Goal: Task Accomplishment & Management: Manage account settings

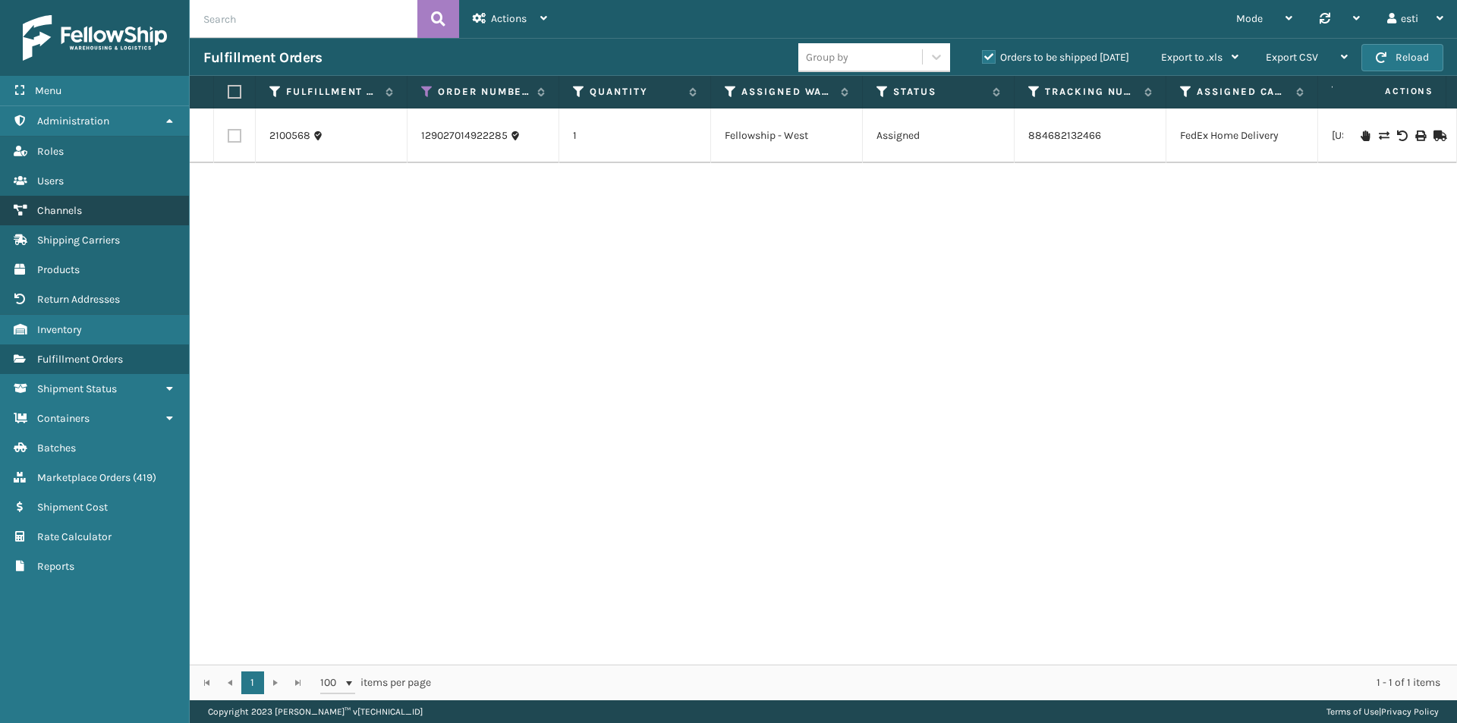
click at [122, 216] on link "Channels" at bounding box center [94, 211] width 189 height 30
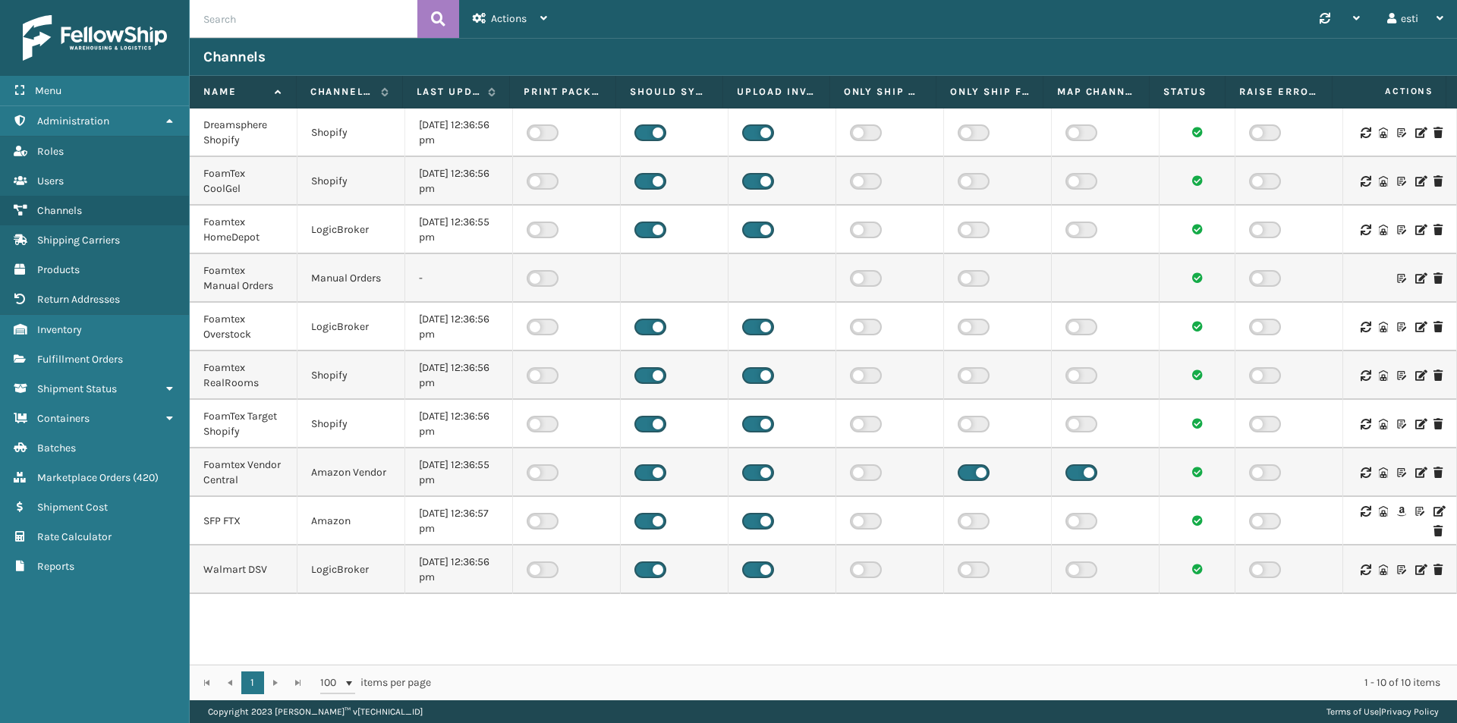
click at [1434, 510] on icon at bounding box center [1438, 511] width 9 height 11
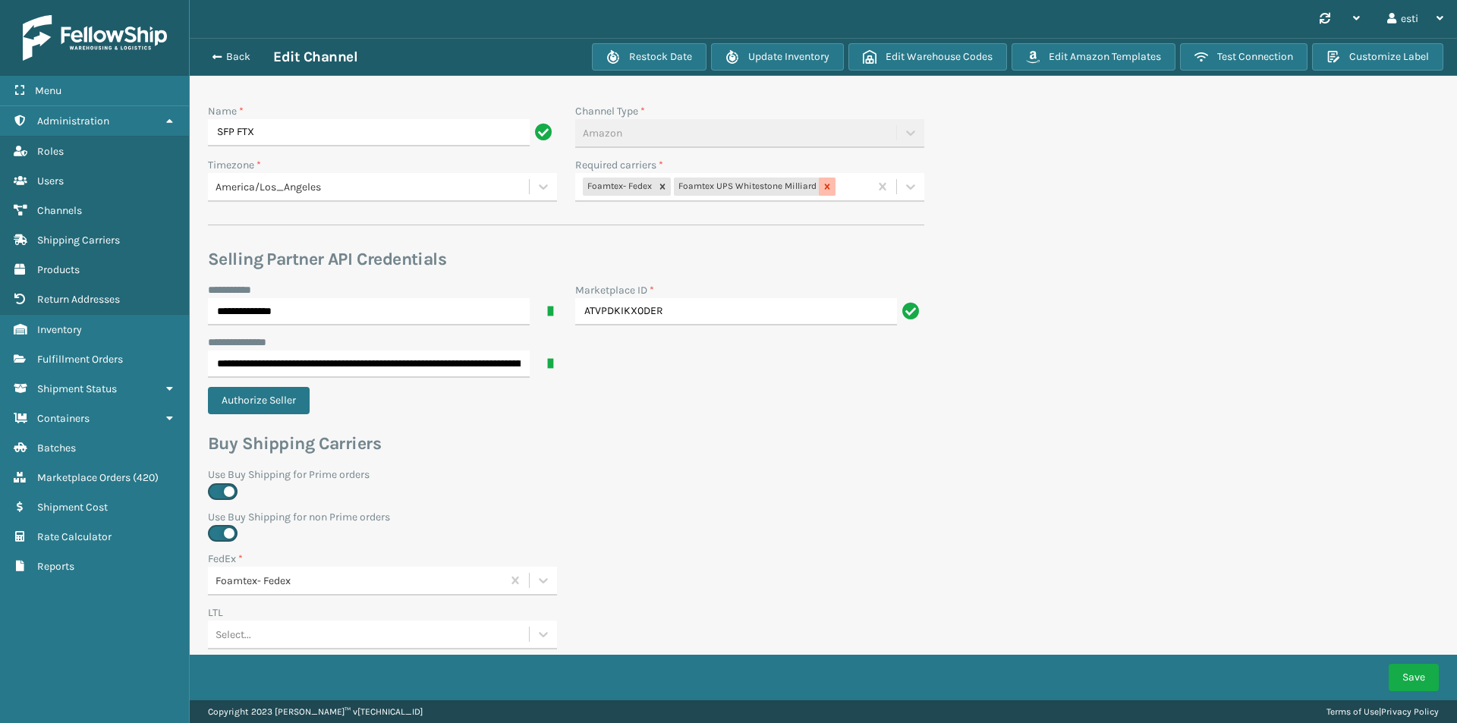
click at [824, 185] on icon at bounding box center [827, 186] width 11 height 11
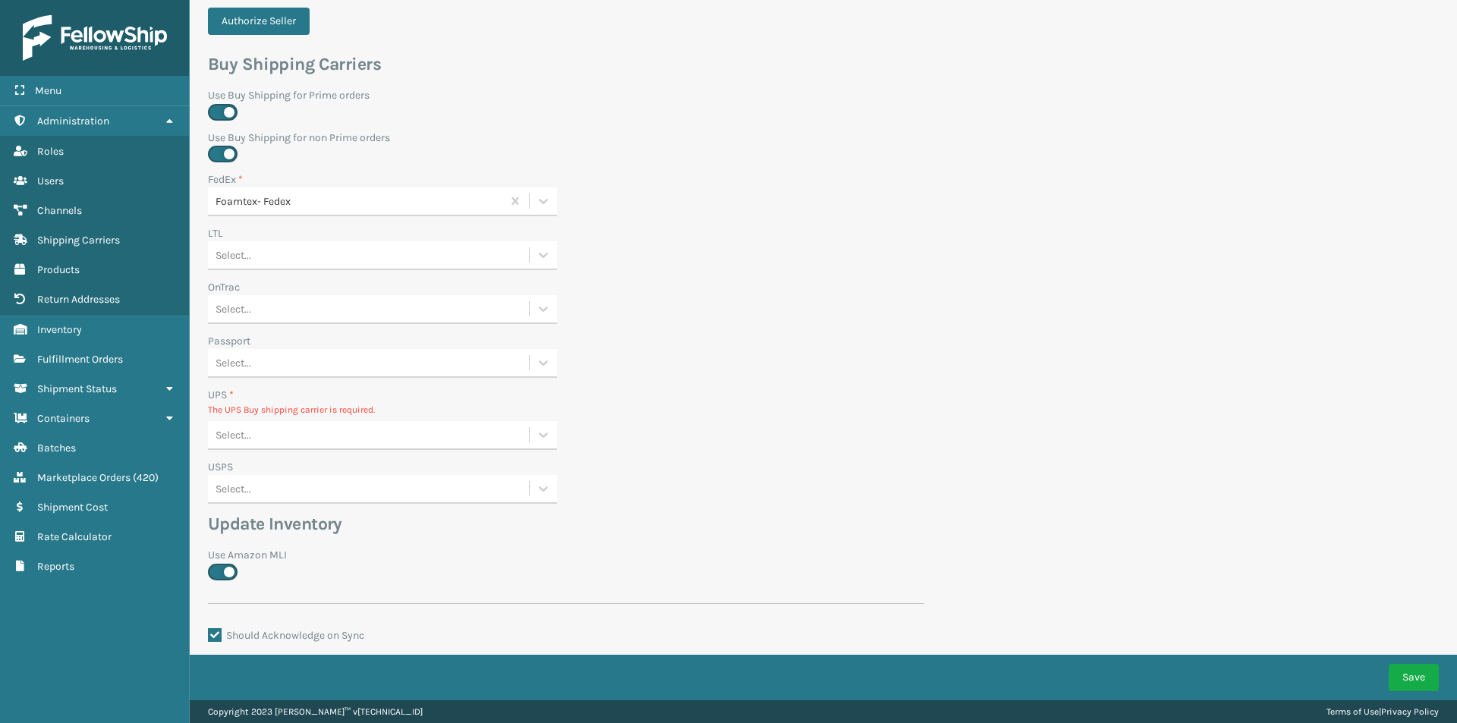
click at [265, 434] on div "Select..." at bounding box center [368, 435] width 321 height 25
click at [273, 467] on div "None" at bounding box center [382, 473] width 349 height 28
click at [1418, 677] on button "Save" at bounding box center [1414, 677] width 50 height 27
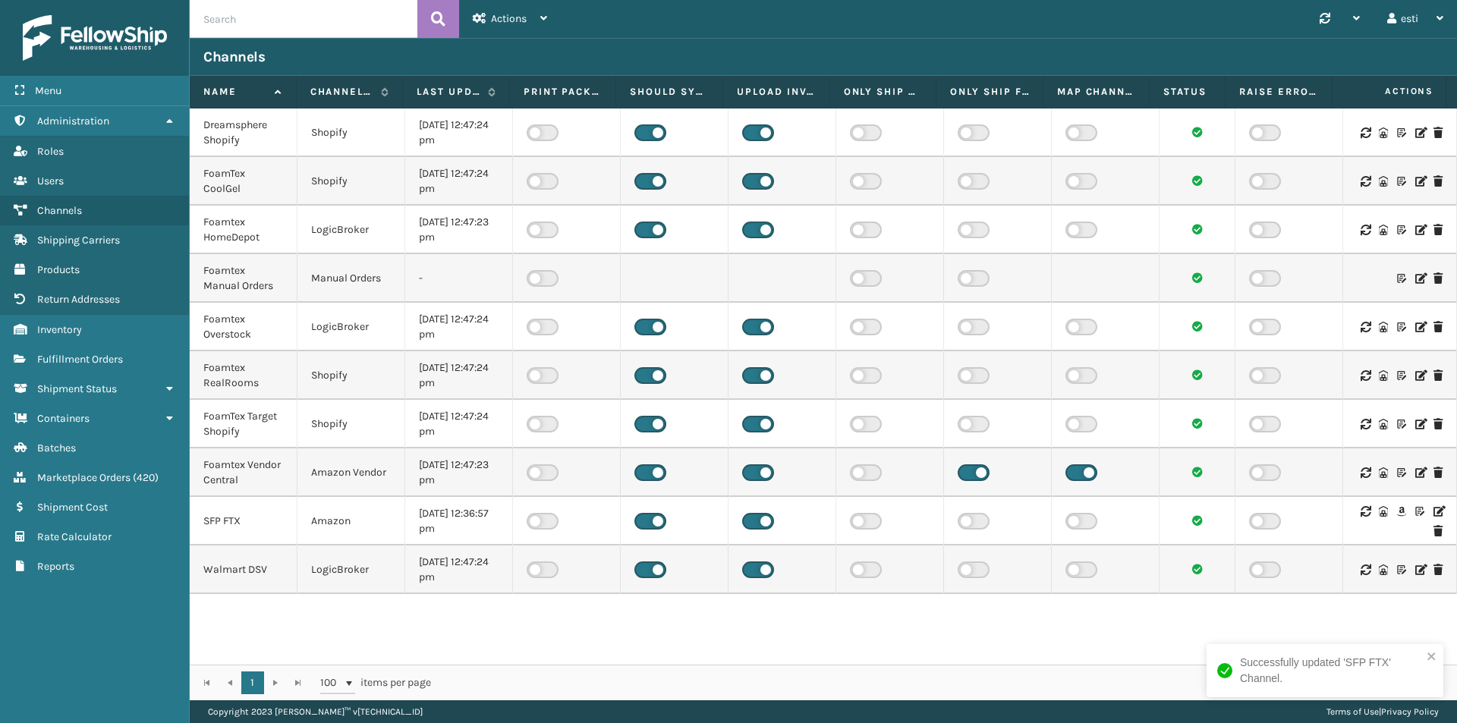
click at [1434, 511] on icon at bounding box center [1438, 511] width 9 height 11
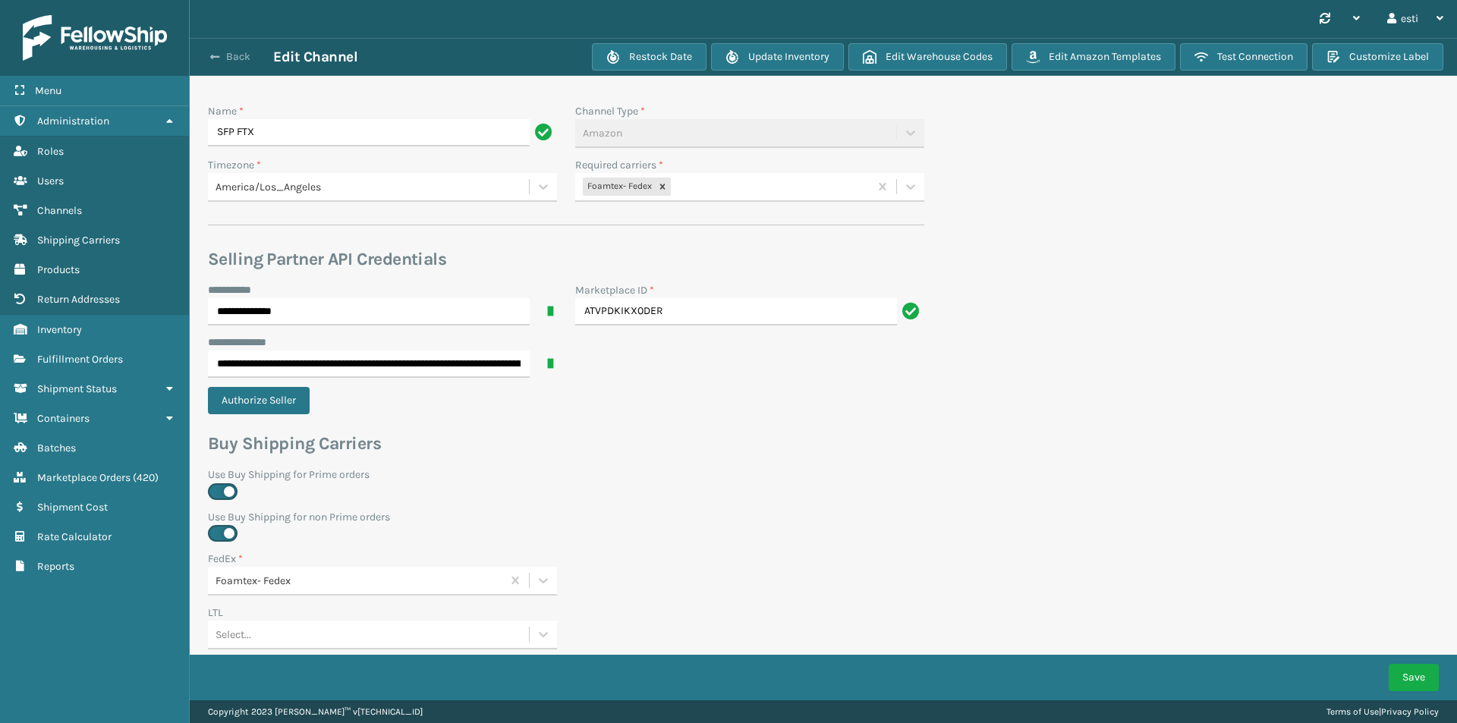
click at [233, 56] on button "Back" at bounding box center [238, 57] width 70 height 14
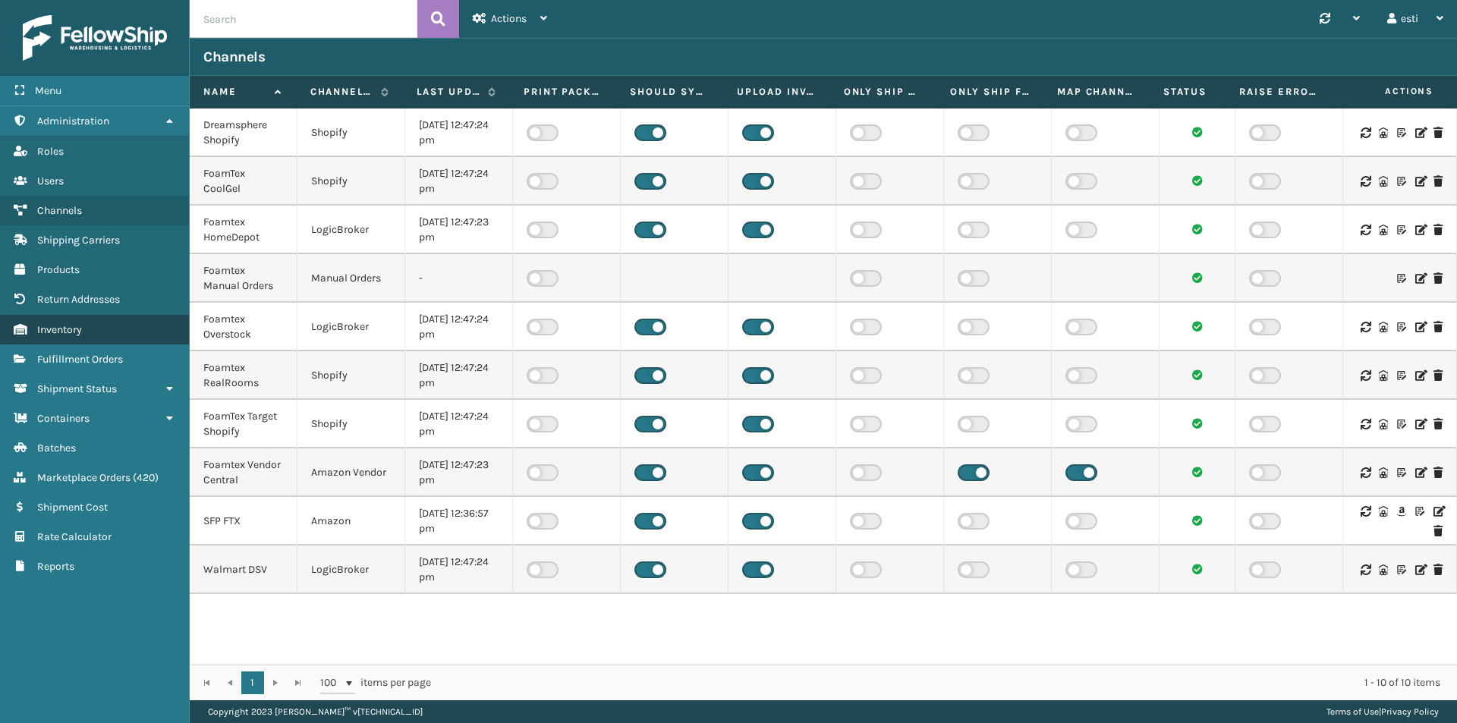
click at [90, 333] on link "Inventory" at bounding box center [94, 330] width 189 height 30
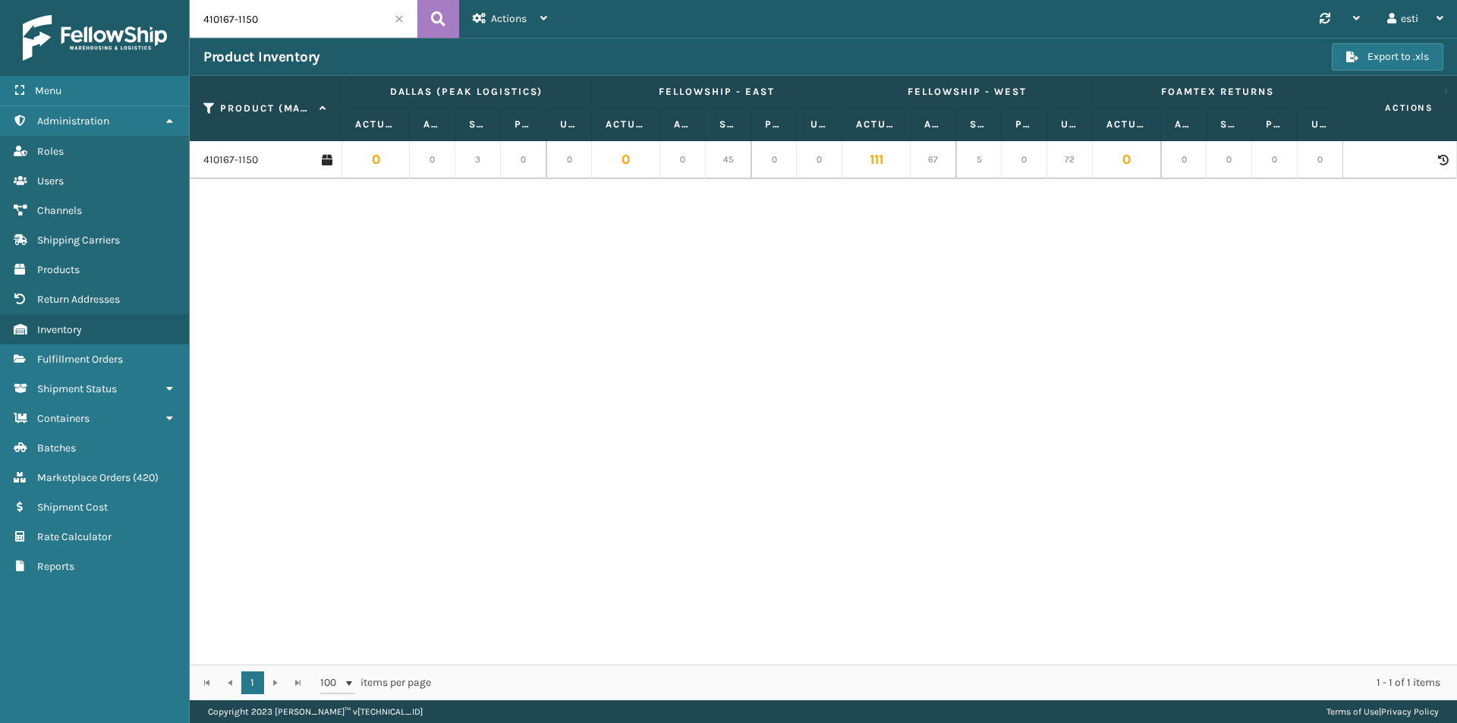
click at [303, 25] on input "410167-1150" at bounding box center [304, 19] width 228 height 38
type input "410167-1170"
click at [246, 160] on link "410167-1170" at bounding box center [230, 160] width 54 height 15
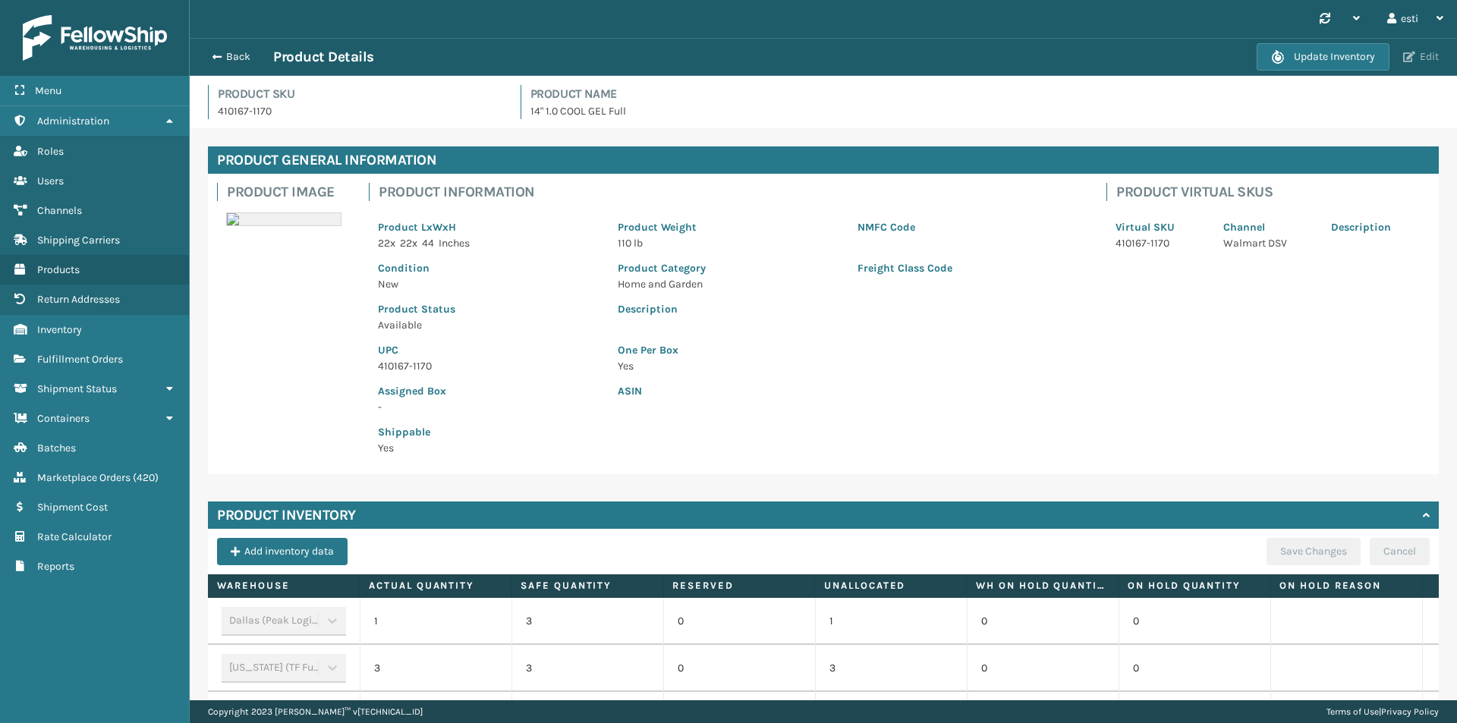
click at [1415, 61] on span "button" at bounding box center [1409, 57] width 12 height 11
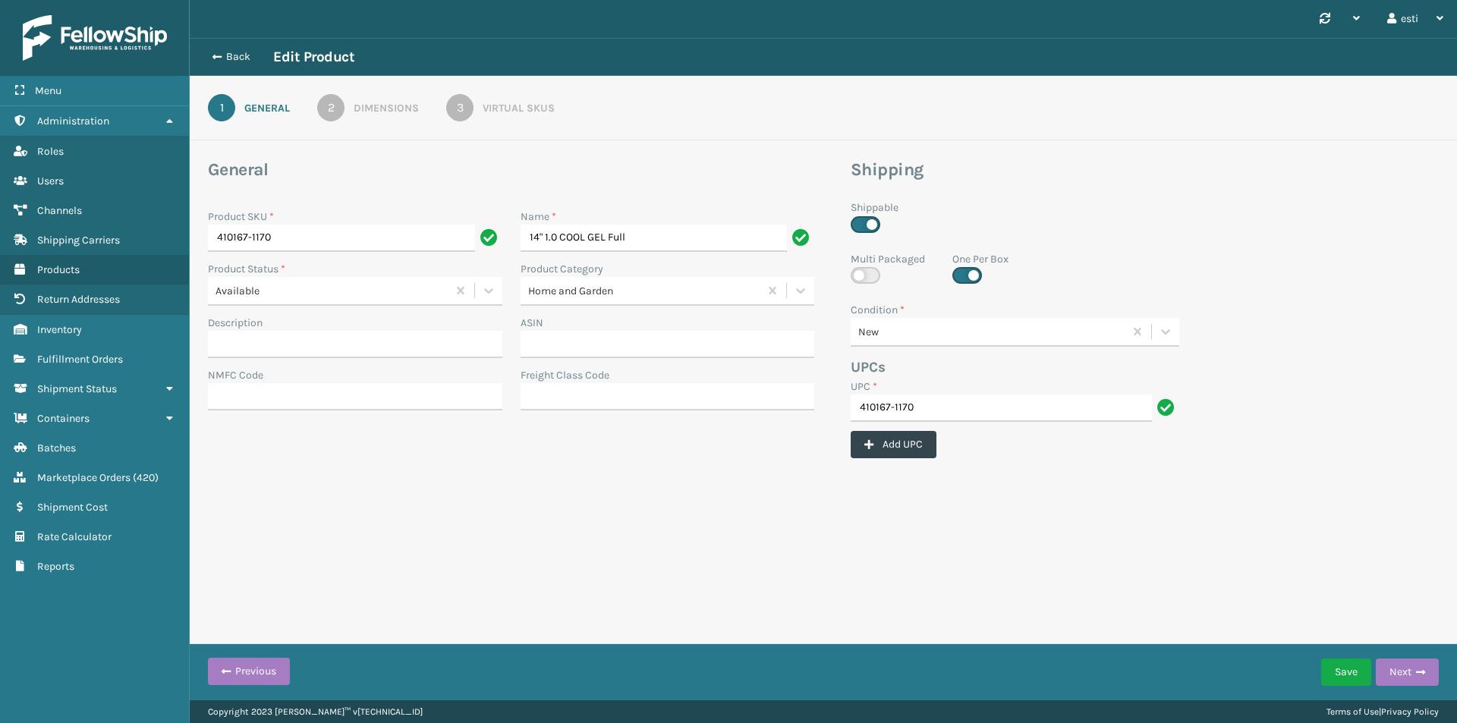
click at [542, 105] on div "Virtual SKUs" at bounding box center [519, 108] width 72 height 16
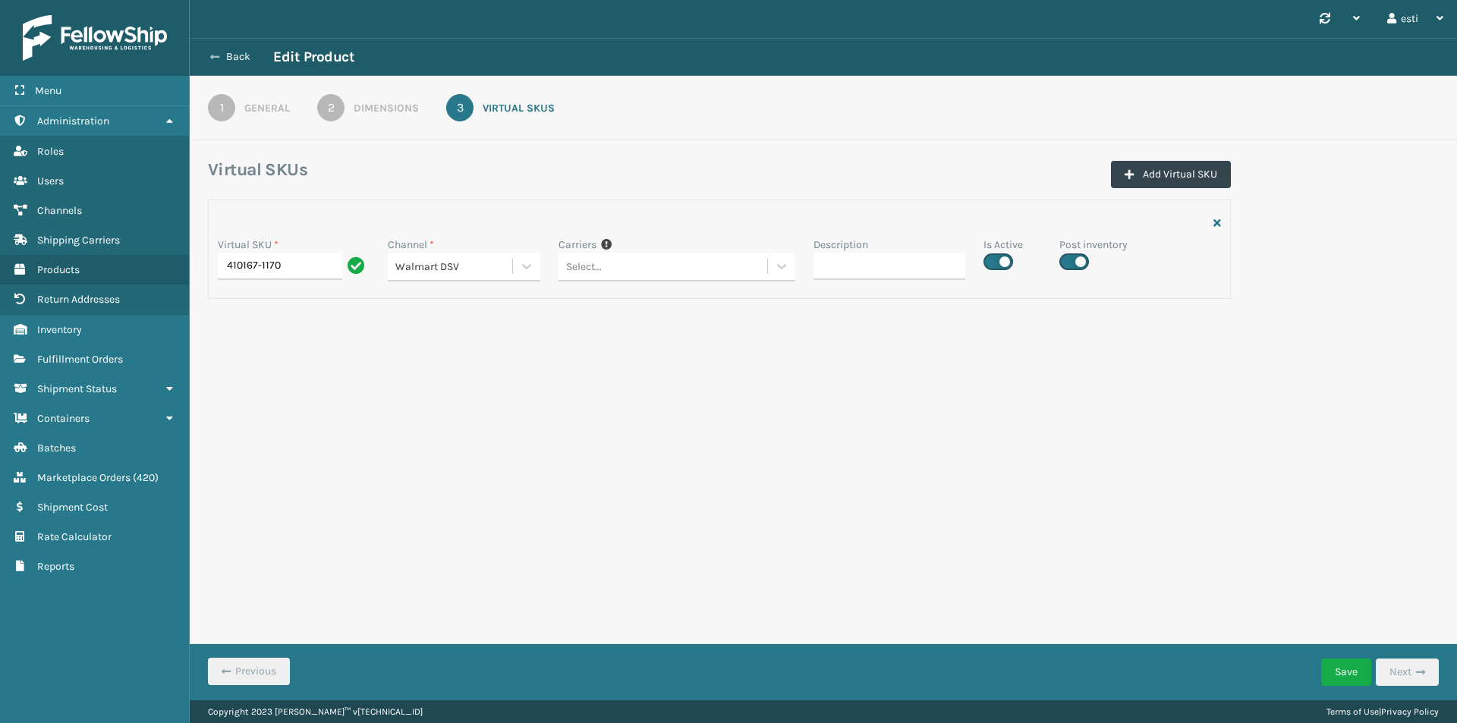
click at [231, 55] on button "Back" at bounding box center [238, 57] width 70 height 14
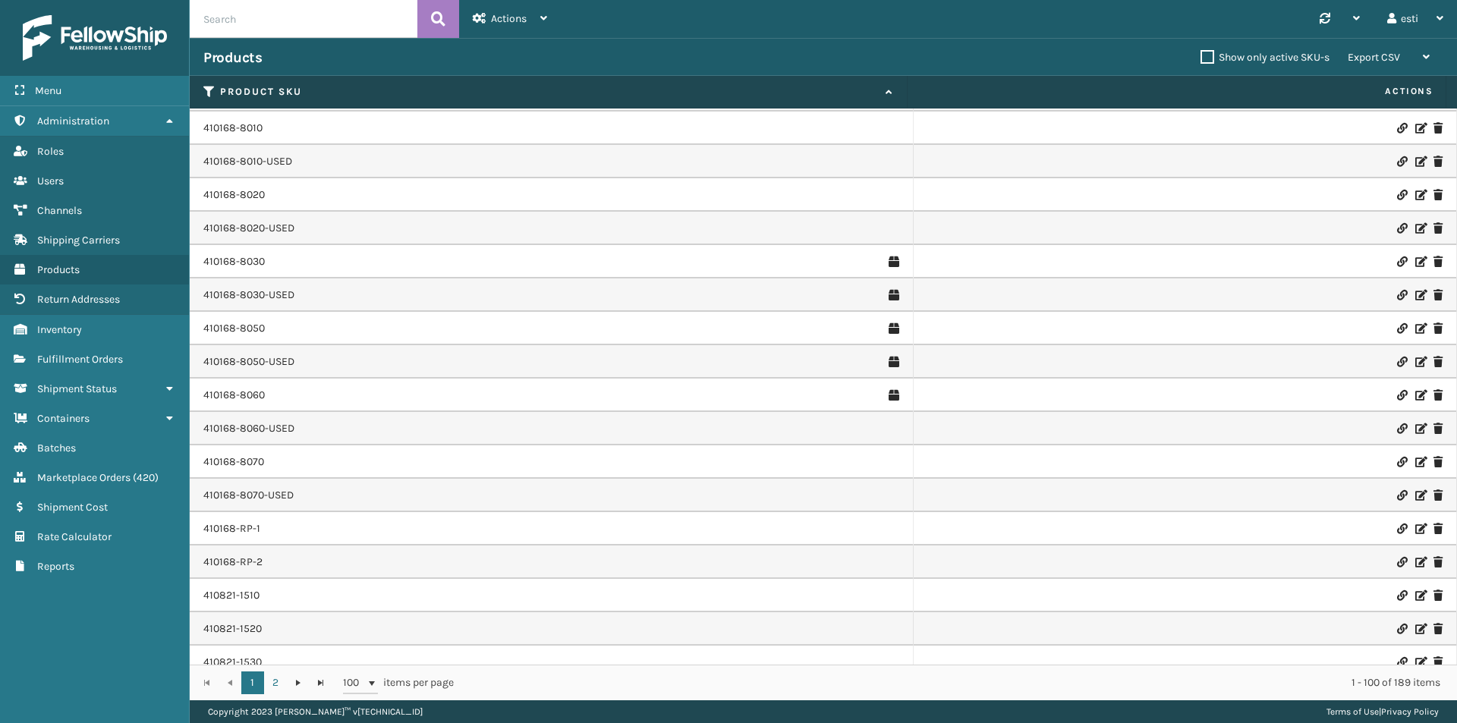
scroll to position [1594, 0]
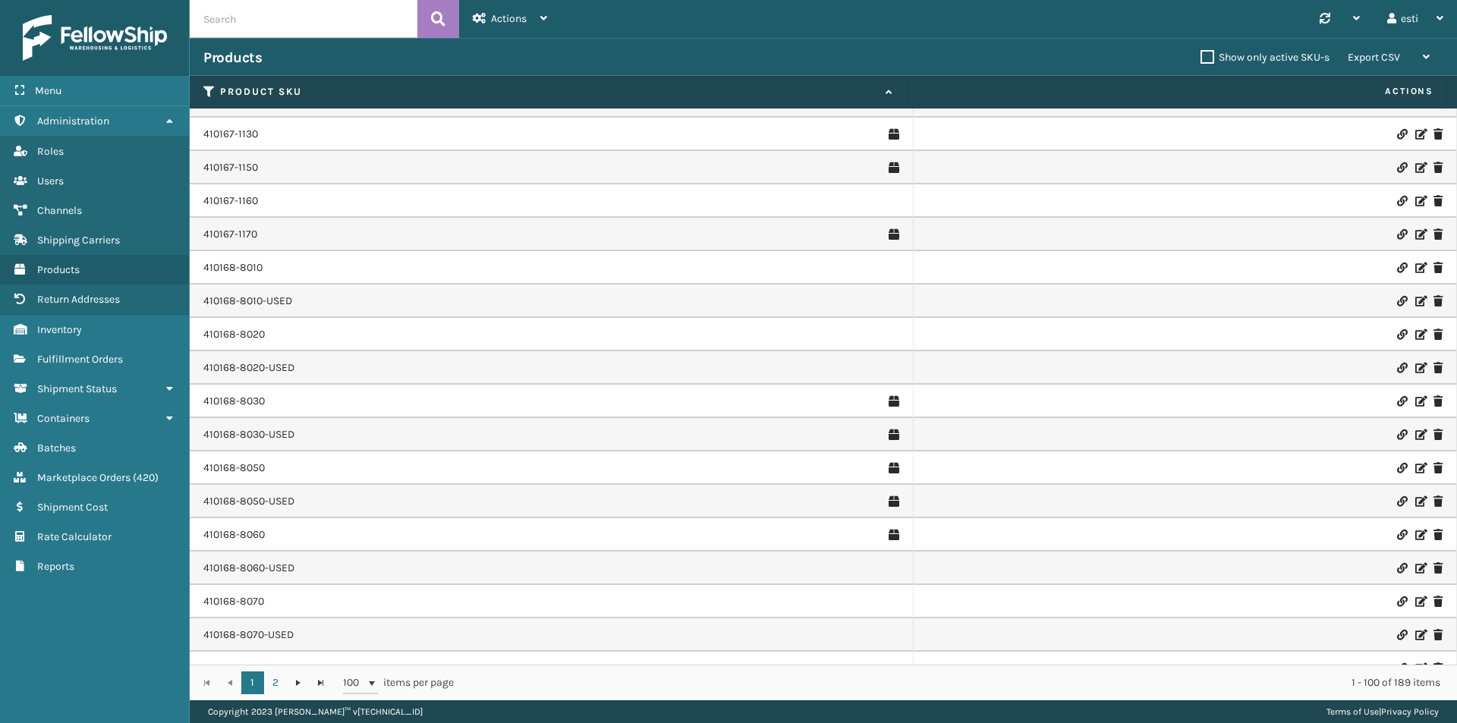
click at [1415, 233] on icon at bounding box center [1419, 234] width 9 height 11
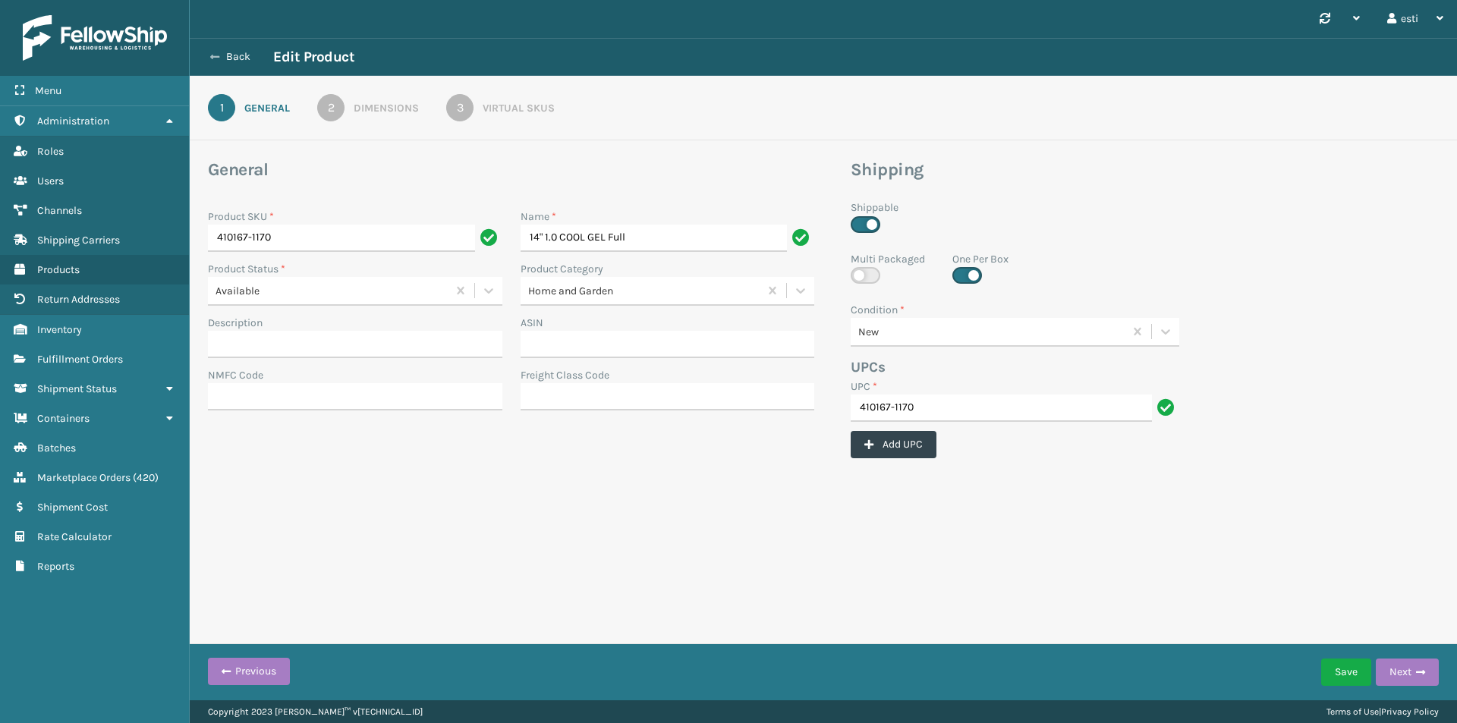
click at [227, 52] on button "Back" at bounding box center [238, 57] width 70 height 14
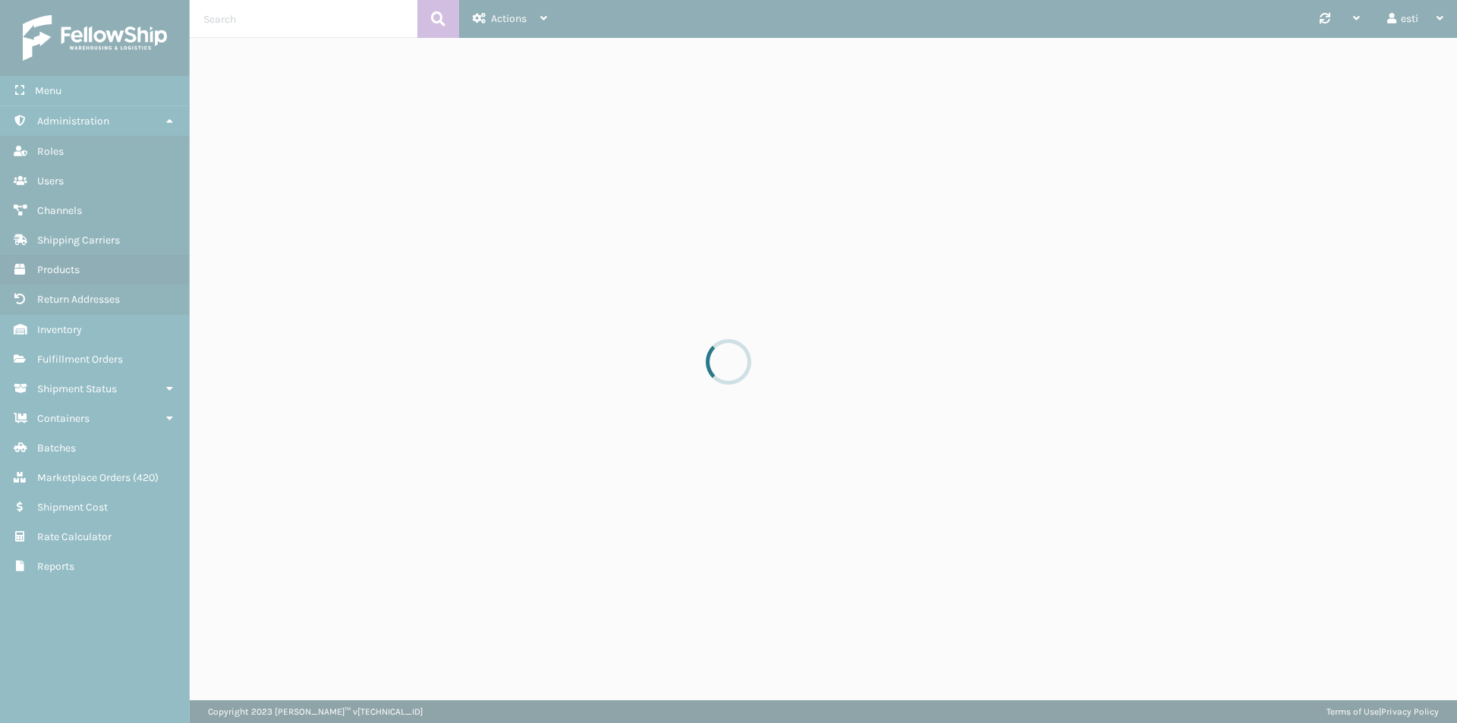
click at [74, 330] on div at bounding box center [728, 361] width 1457 height 723
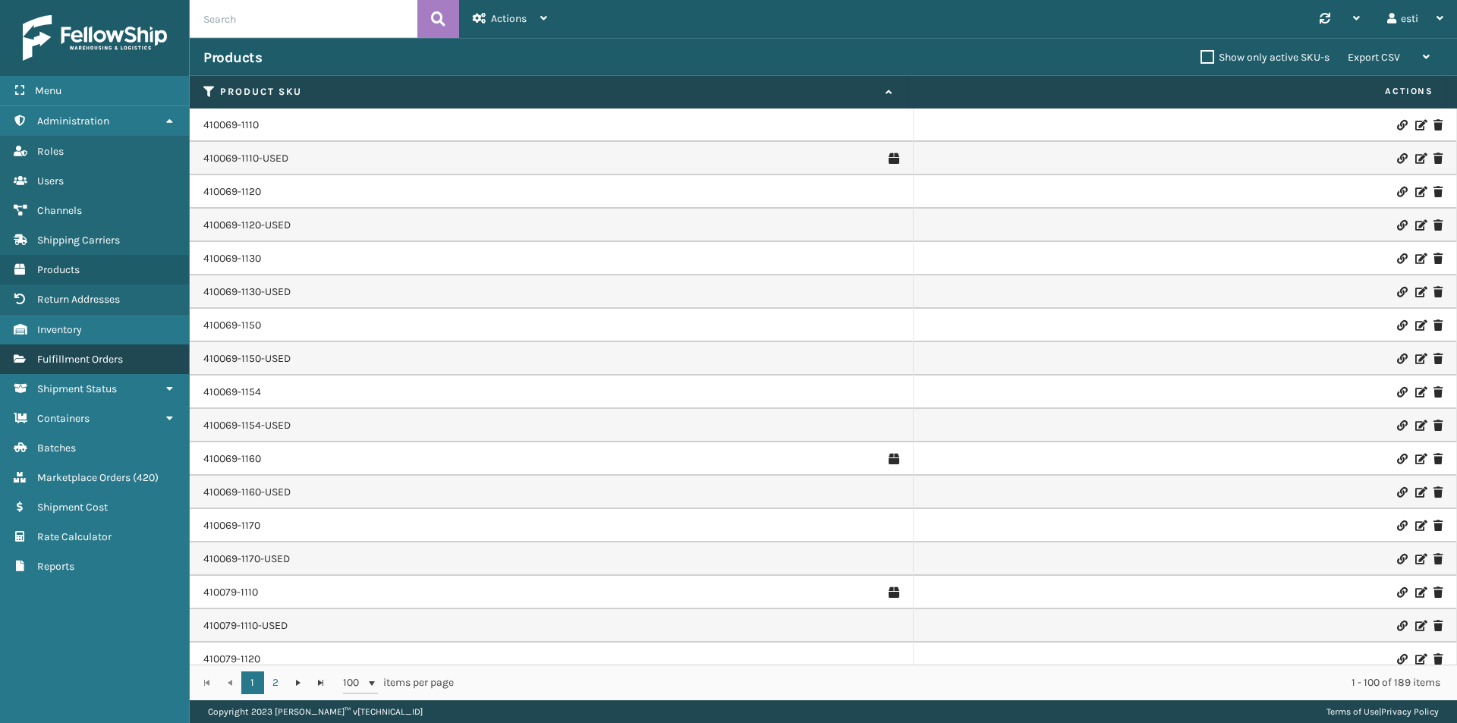
click at [80, 357] on span "Fulfillment Orders" at bounding box center [80, 359] width 86 height 13
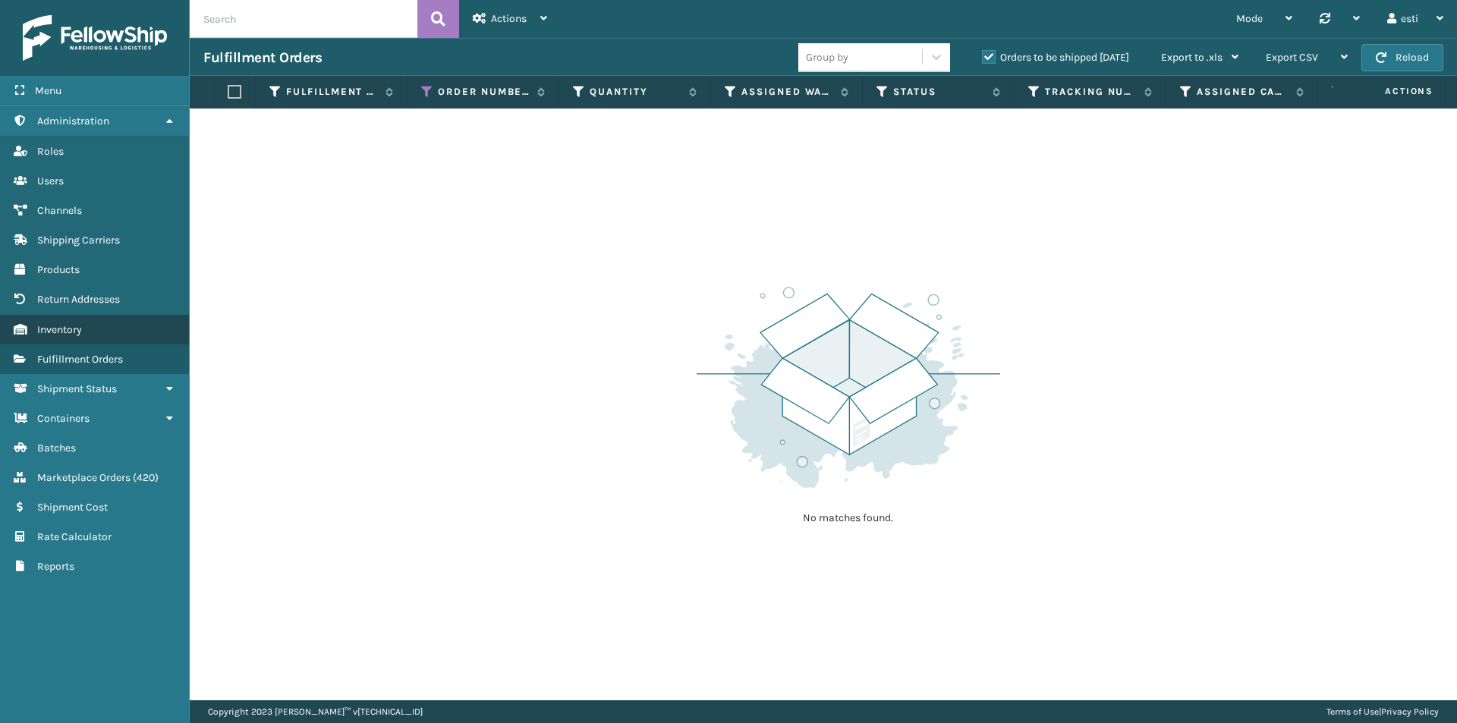
click at [75, 333] on span "Inventory" at bounding box center [59, 329] width 45 height 13
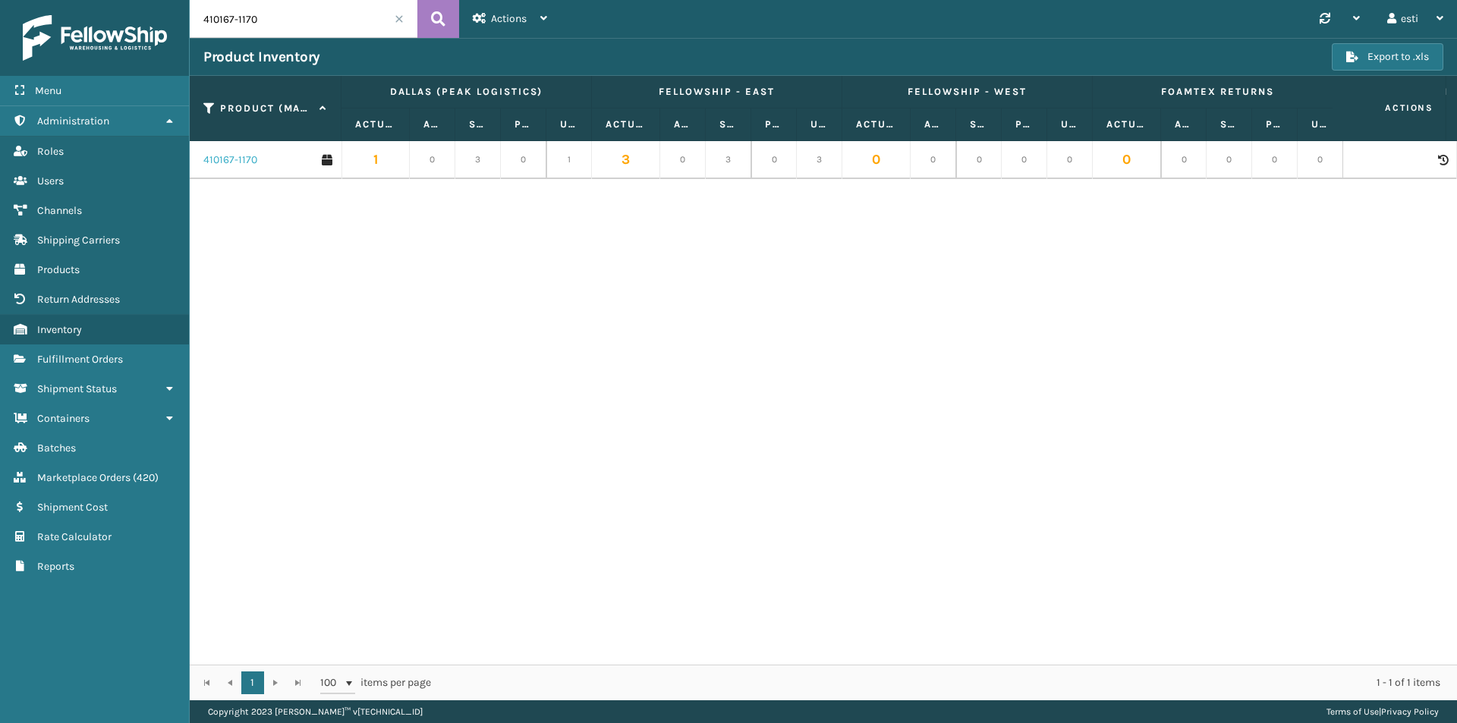
click at [247, 160] on link "410167-1170" at bounding box center [230, 160] width 54 height 15
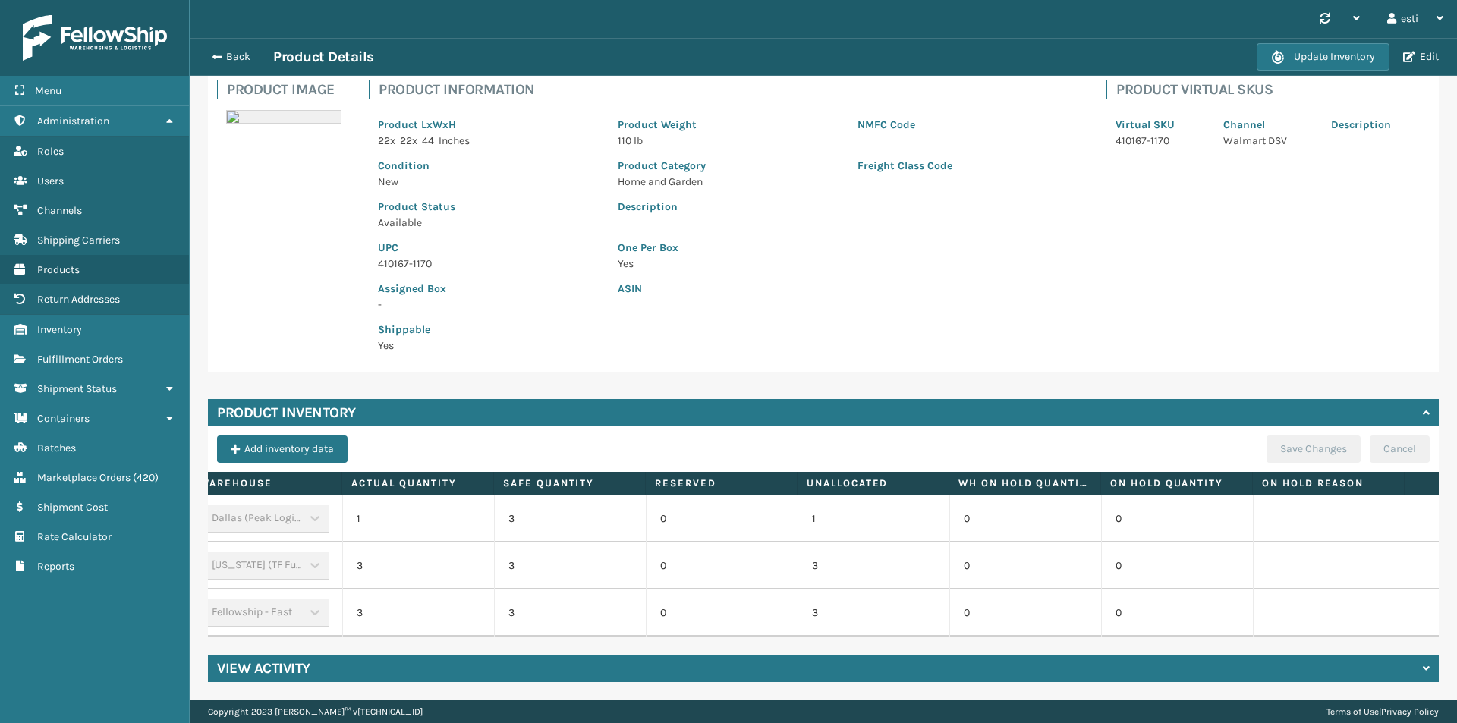
scroll to position [0, 157]
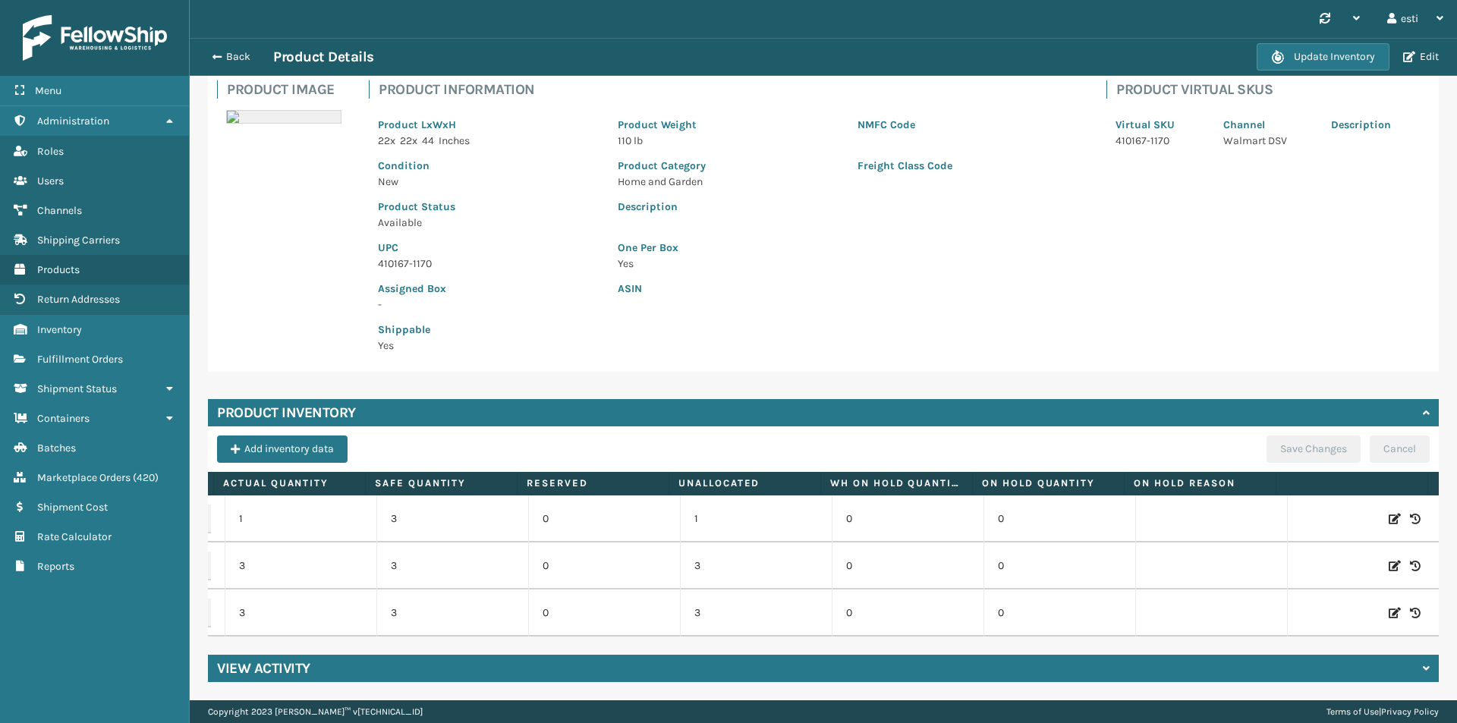
click at [1389, 559] on icon at bounding box center [1395, 566] width 12 height 15
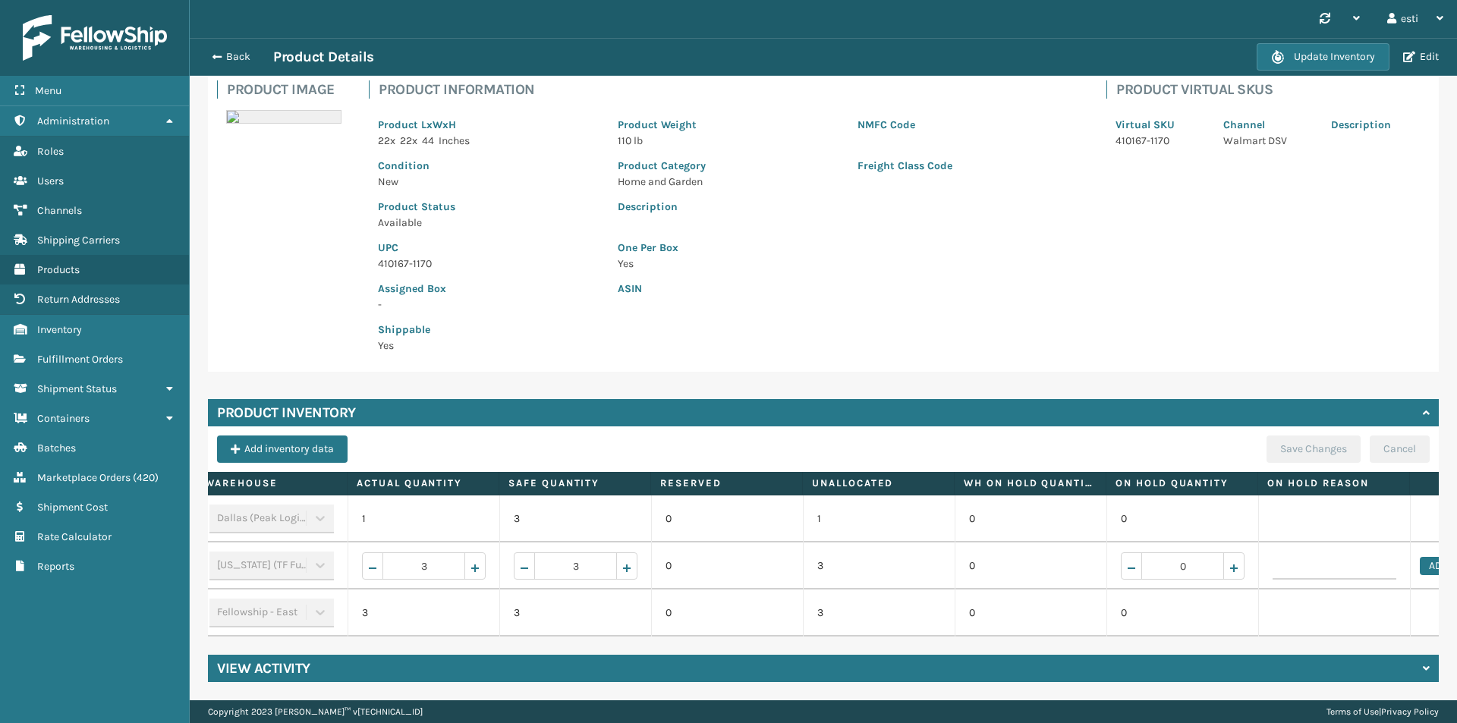
scroll to position [0, 0]
drag, startPoint x: 612, startPoint y: 556, endPoint x: 566, endPoint y: 558, distance: 45.6
click at [566, 558] on input "3" at bounding box center [587, 565] width 83 height 27
type input "2"
click at [1226, 607] on td "0" at bounding box center [1195, 613] width 152 height 47
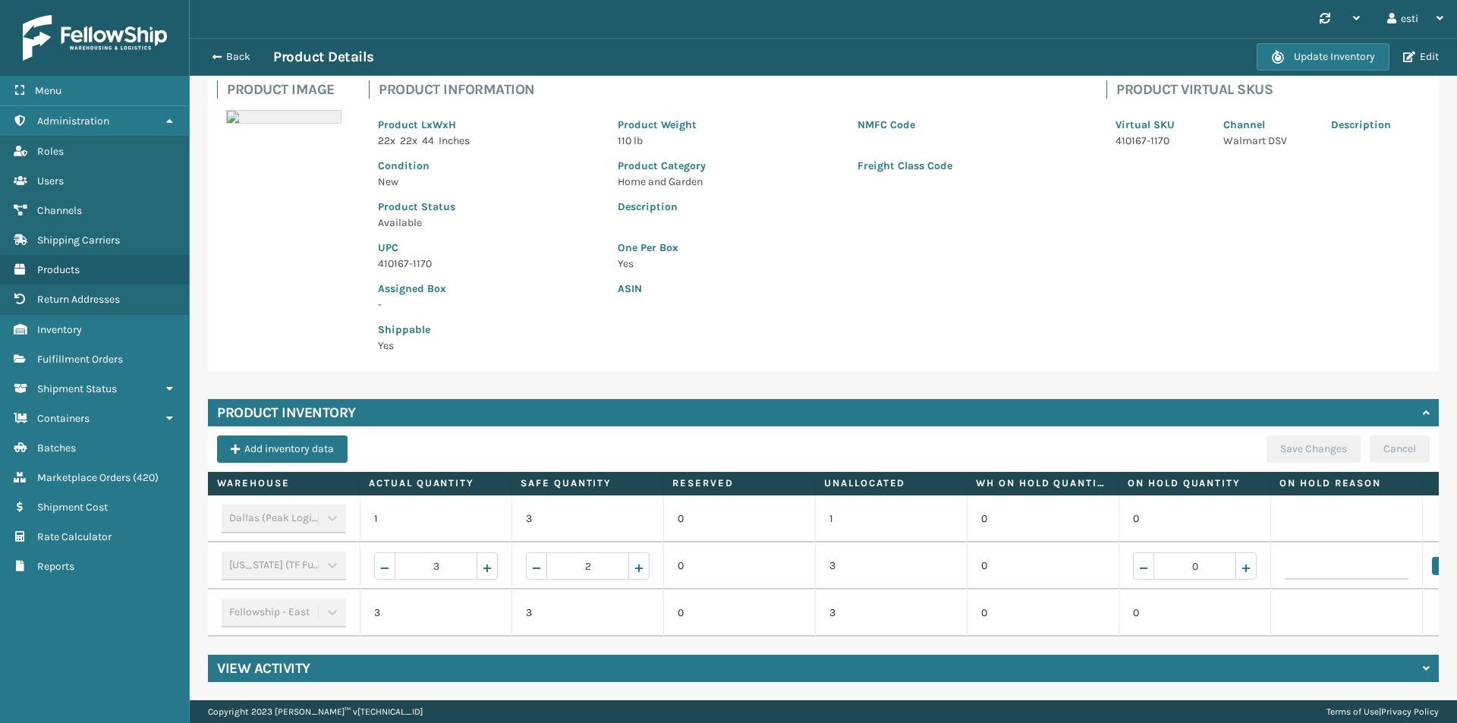
click at [788, 560] on p "0" at bounding box center [740, 566] width 124 height 15
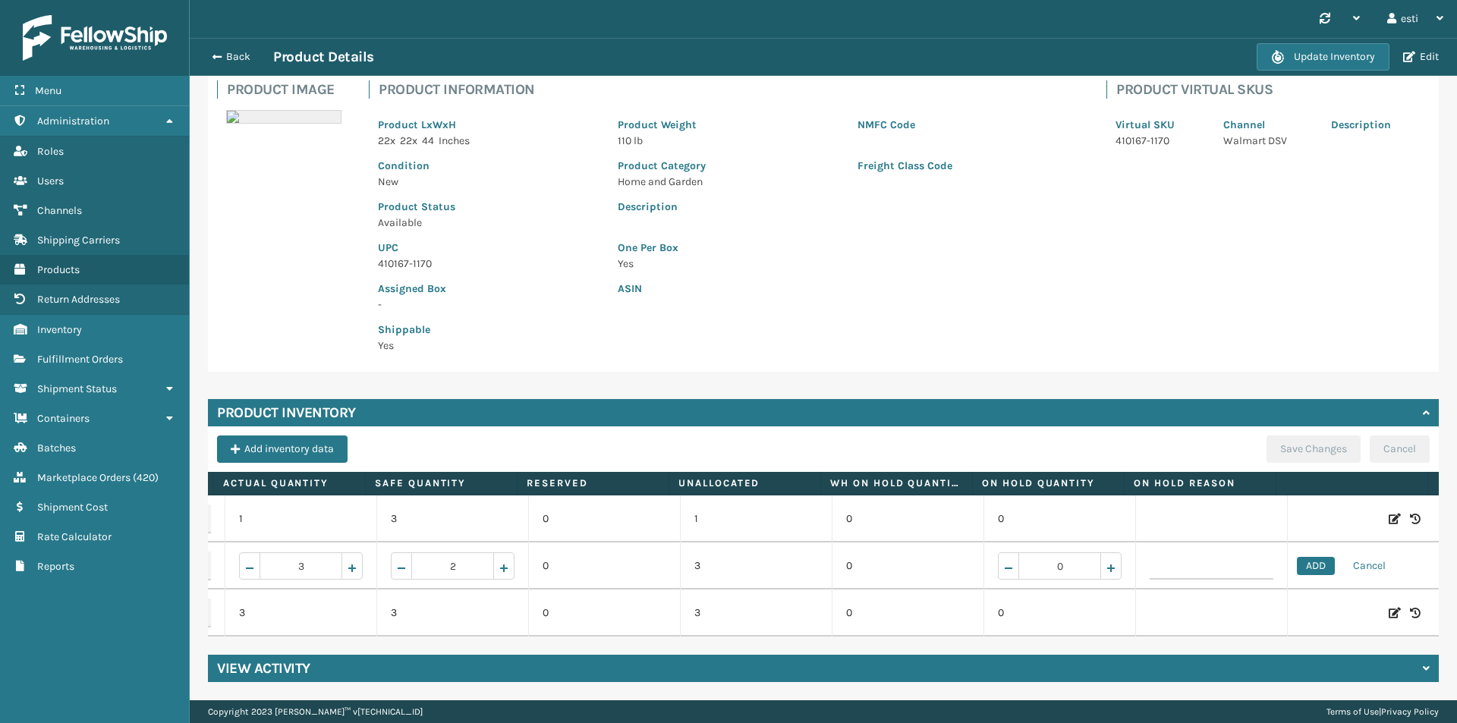
click at [1389, 606] on icon at bounding box center [1395, 613] width 12 height 15
click at [1297, 557] on button "ADD" at bounding box center [1316, 566] width 38 height 18
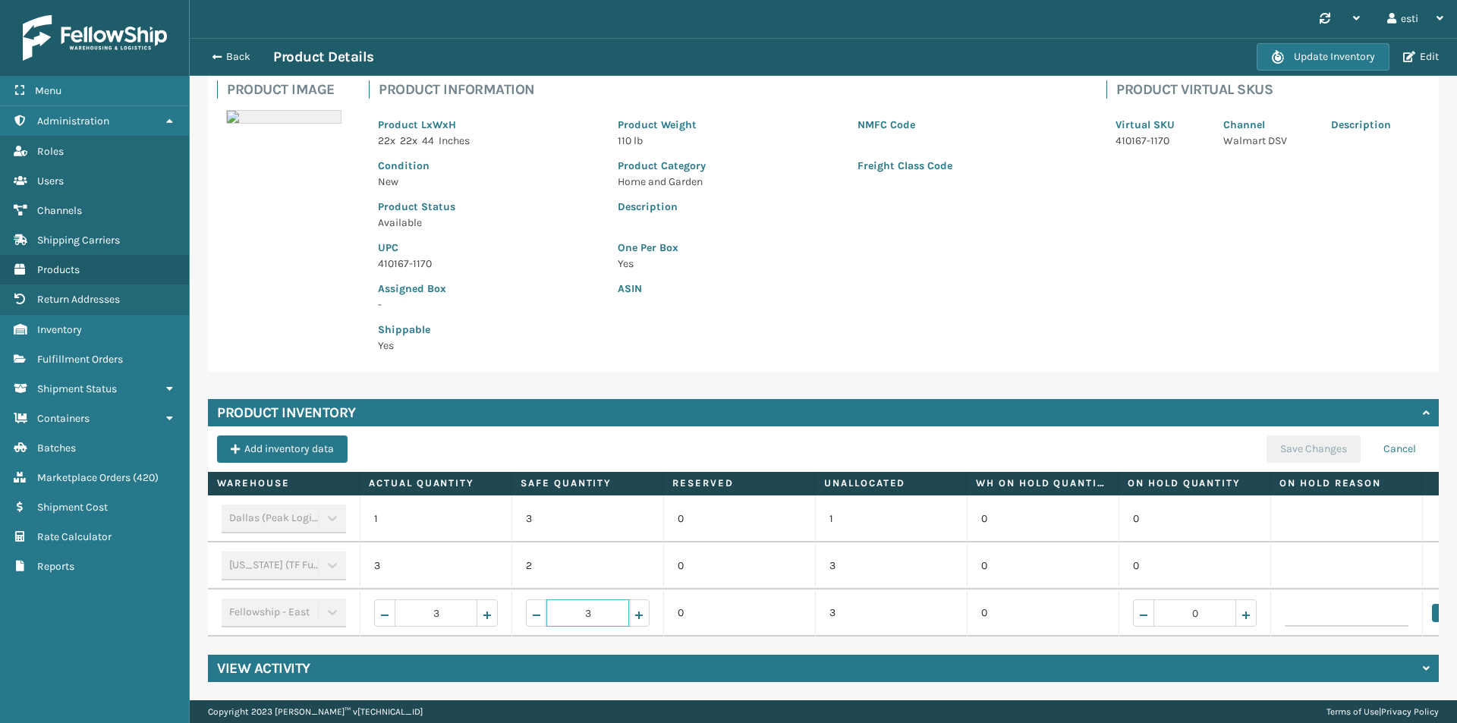
drag, startPoint x: 610, startPoint y: 597, endPoint x: 556, endPoint y: 597, distance: 53.9
click at [556, 600] on input "3" at bounding box center [587, 613] width 83 height 27
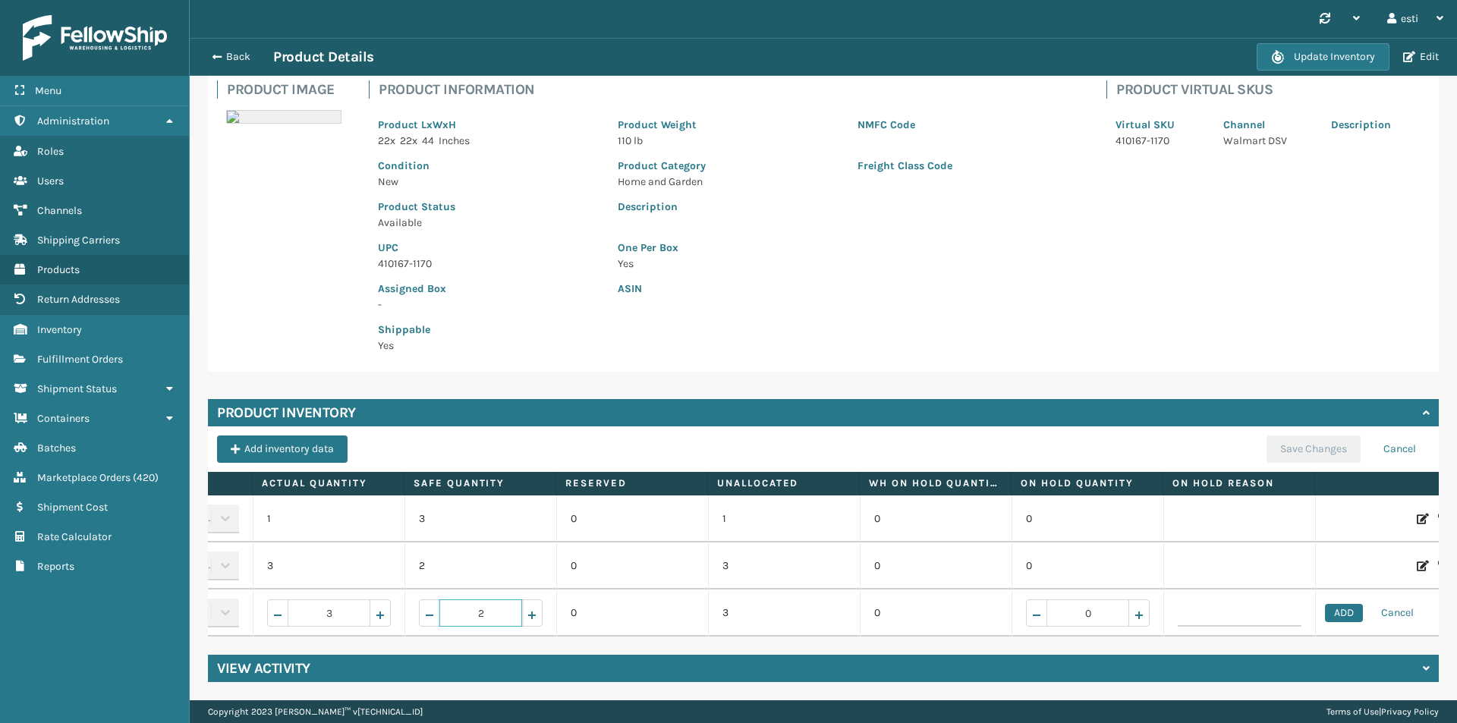
scroll to position [0, 157]
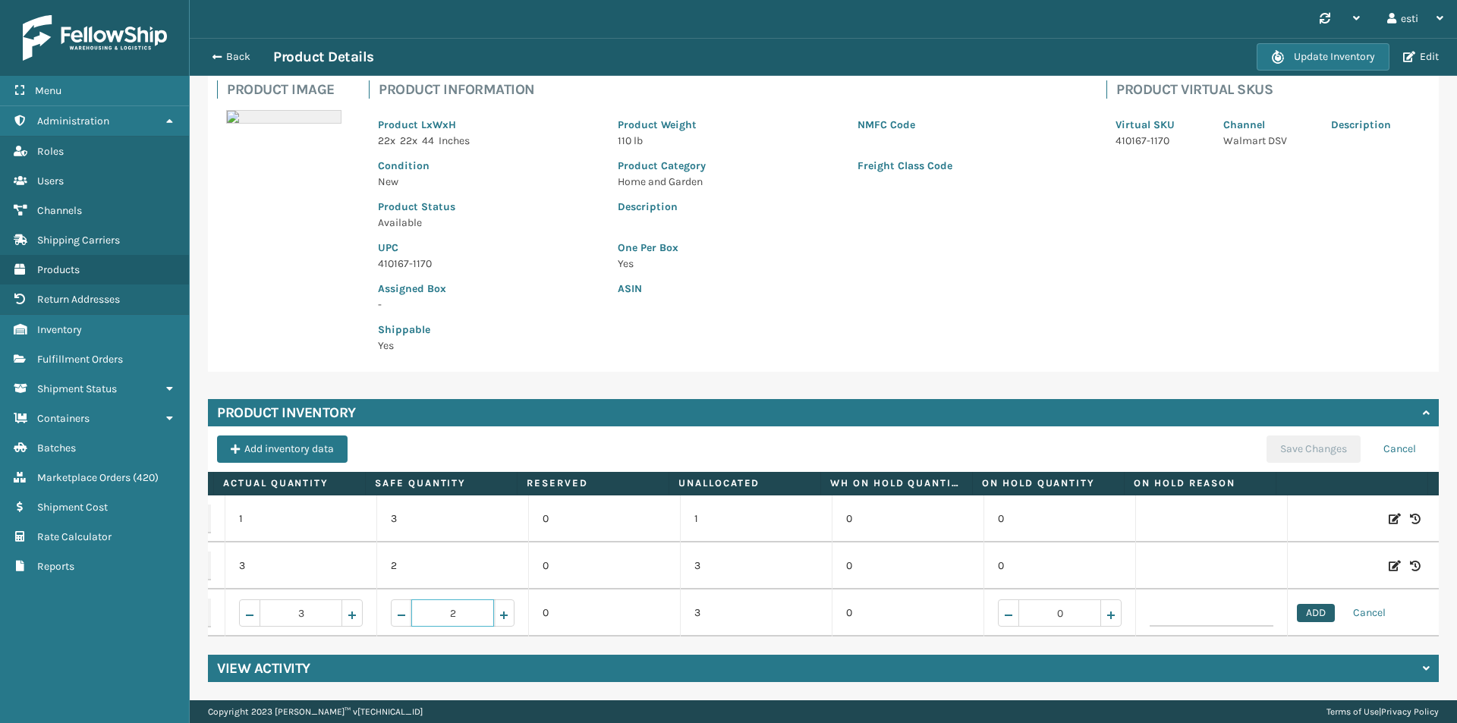
type input "2"
click at [1309, 604] on button "ADD" at bounding box center [1316, 613] width 38 height 18
click at [1323, 423] on div "Product Inventory Add inventory data Save Changes Cancel Warehouse Actual Quant…" at bounding box center [823, 518] width 1231 height 238
click at [1320, 436] on button "Save Changes" at bounding box center [1314, 449] width 94 height 27
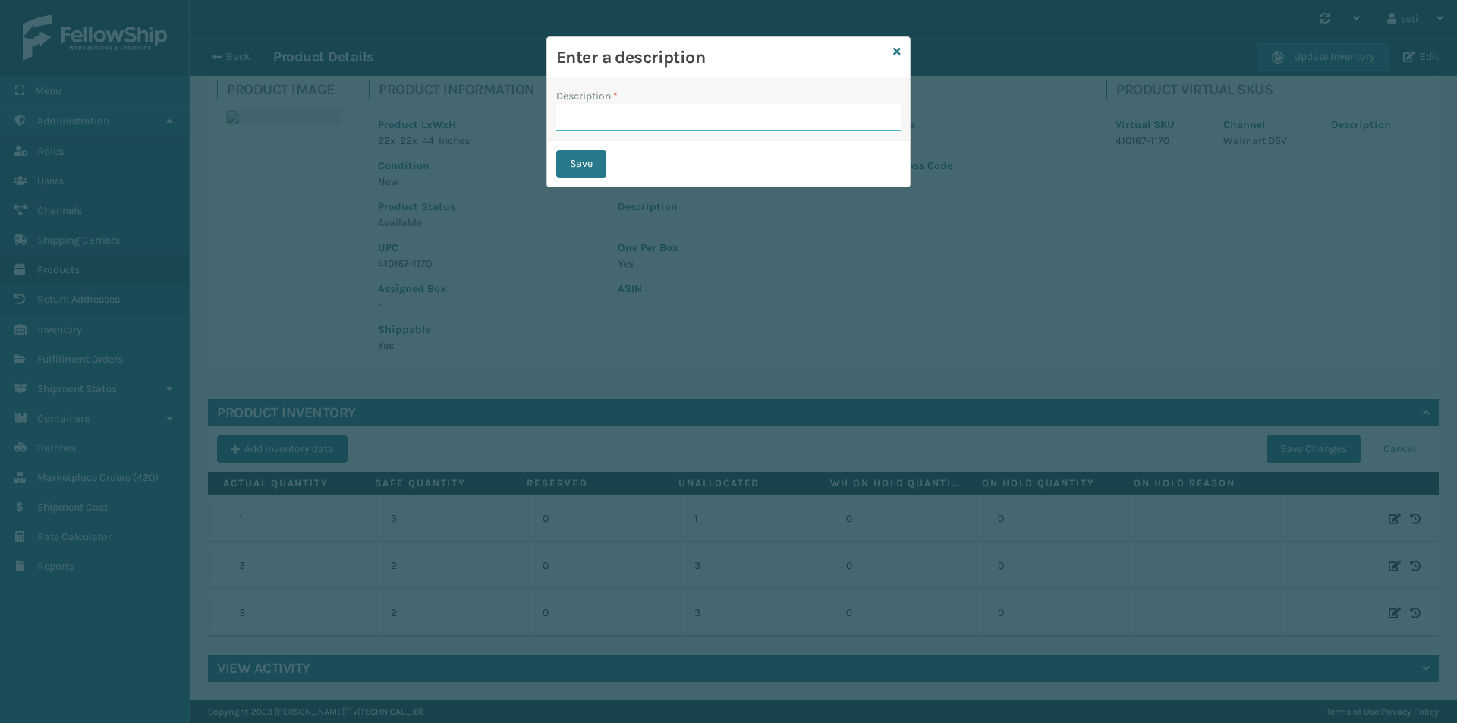
click at [649, 119] on input "Description *" at bounding box center [728, 117] width 345 height 27
type input "add"
click at [588, 162] on button "Save" at bounding box center [581, 163] width 50 height 27
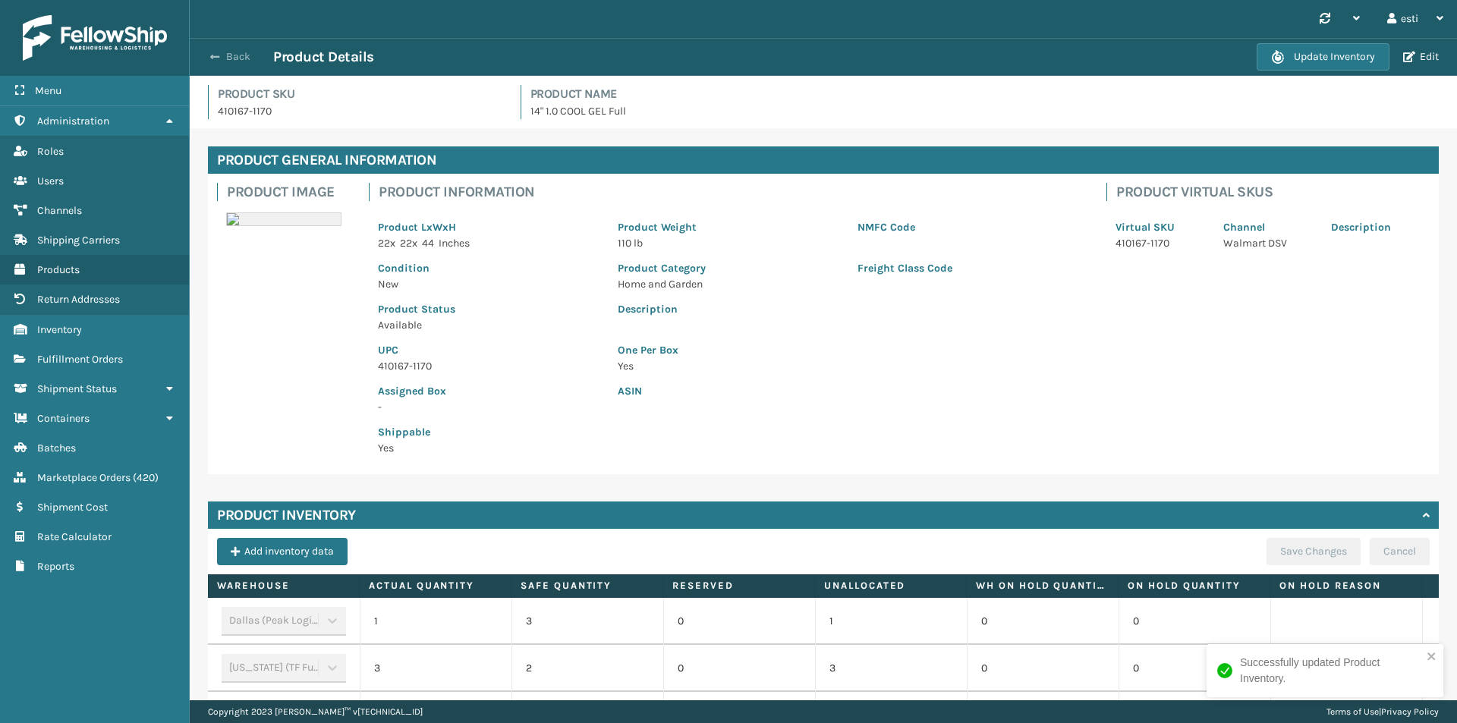
click at [210, 57] on span "button" at bounding box center [214, 57] width 9 height 11
